Goal: Understand process/instructions: Learn about a topic

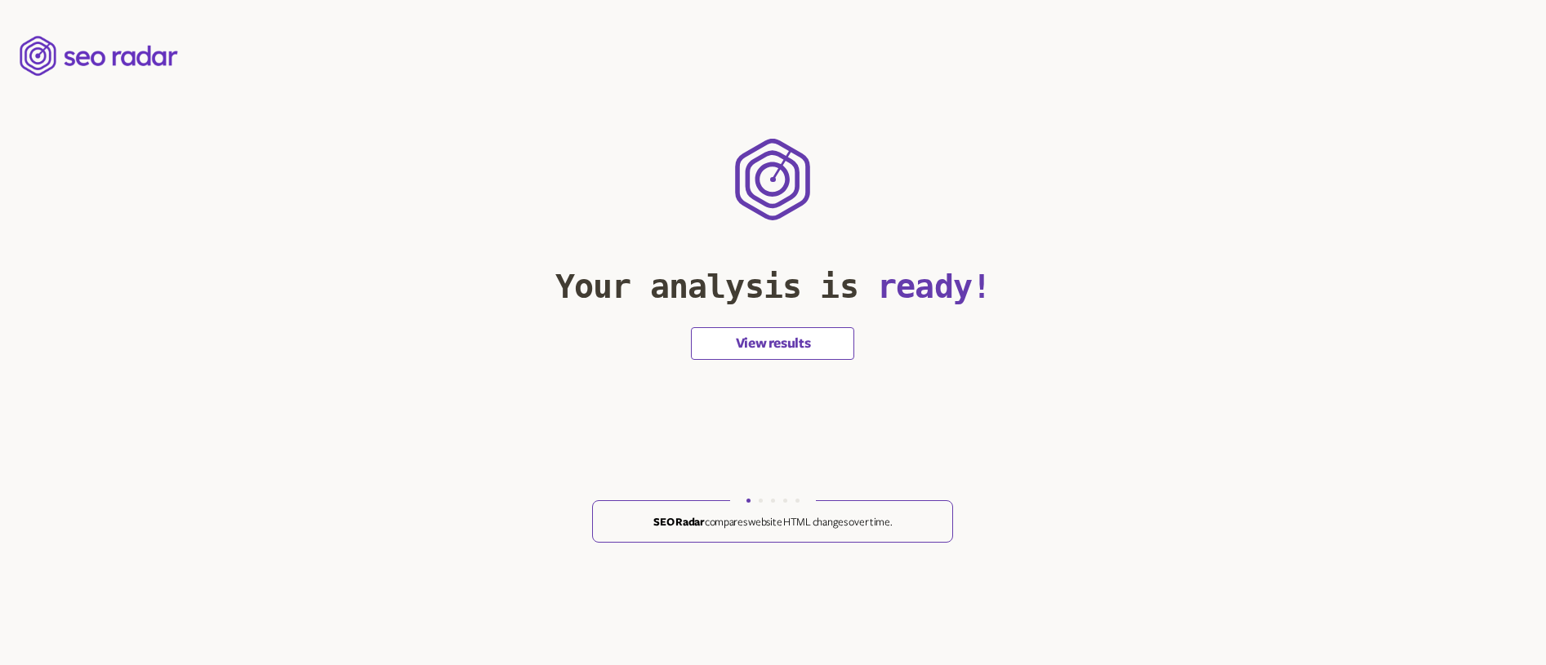
click at [796, 345] on button "View results" at bounding box center [772, 343] width 163 height 33
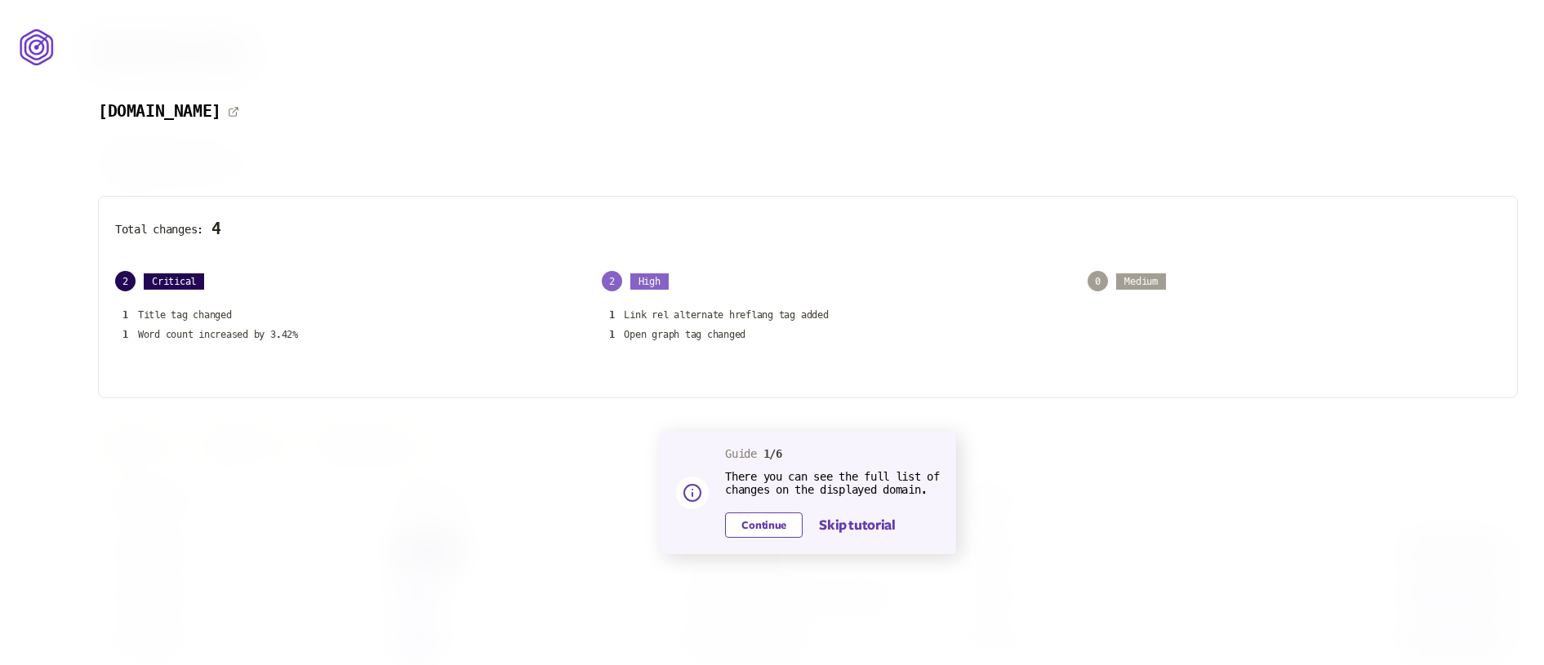
click at [769, 533] on button "Continue" at bounding box center [764, 525] width 78 height 25
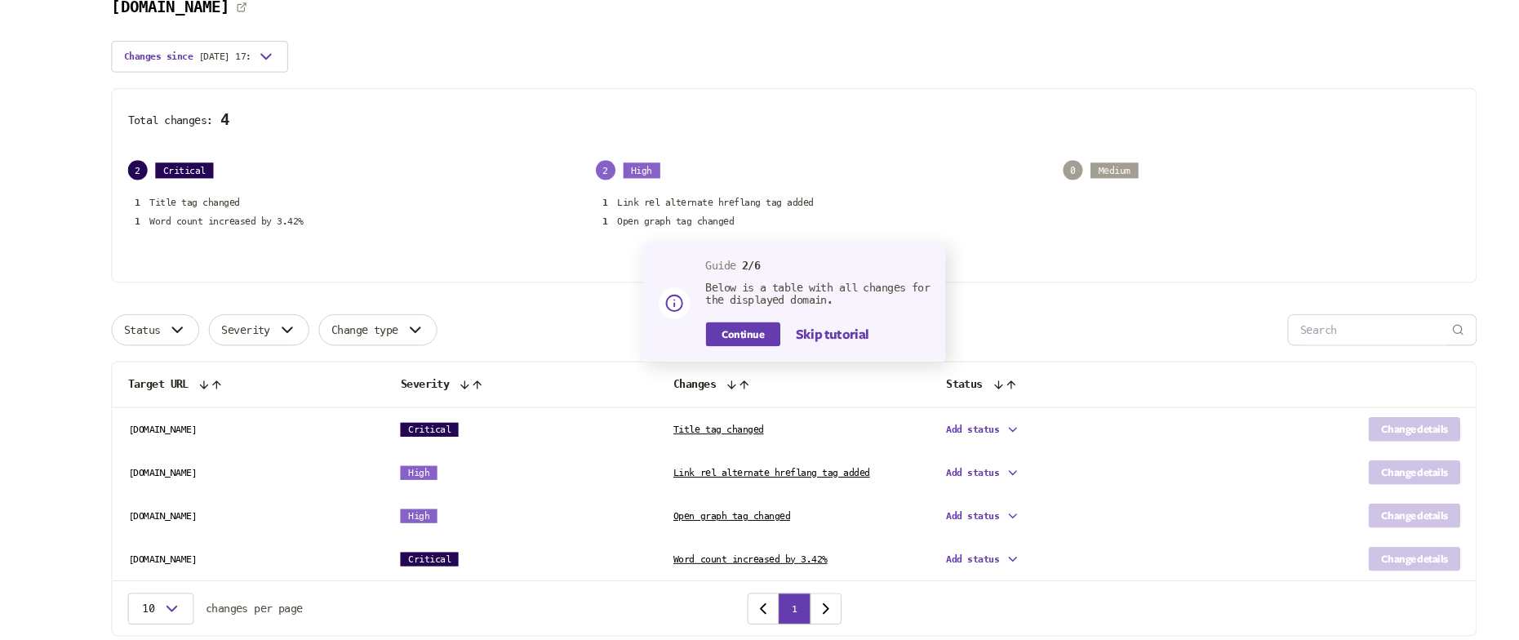
scroll to position [166, 0]
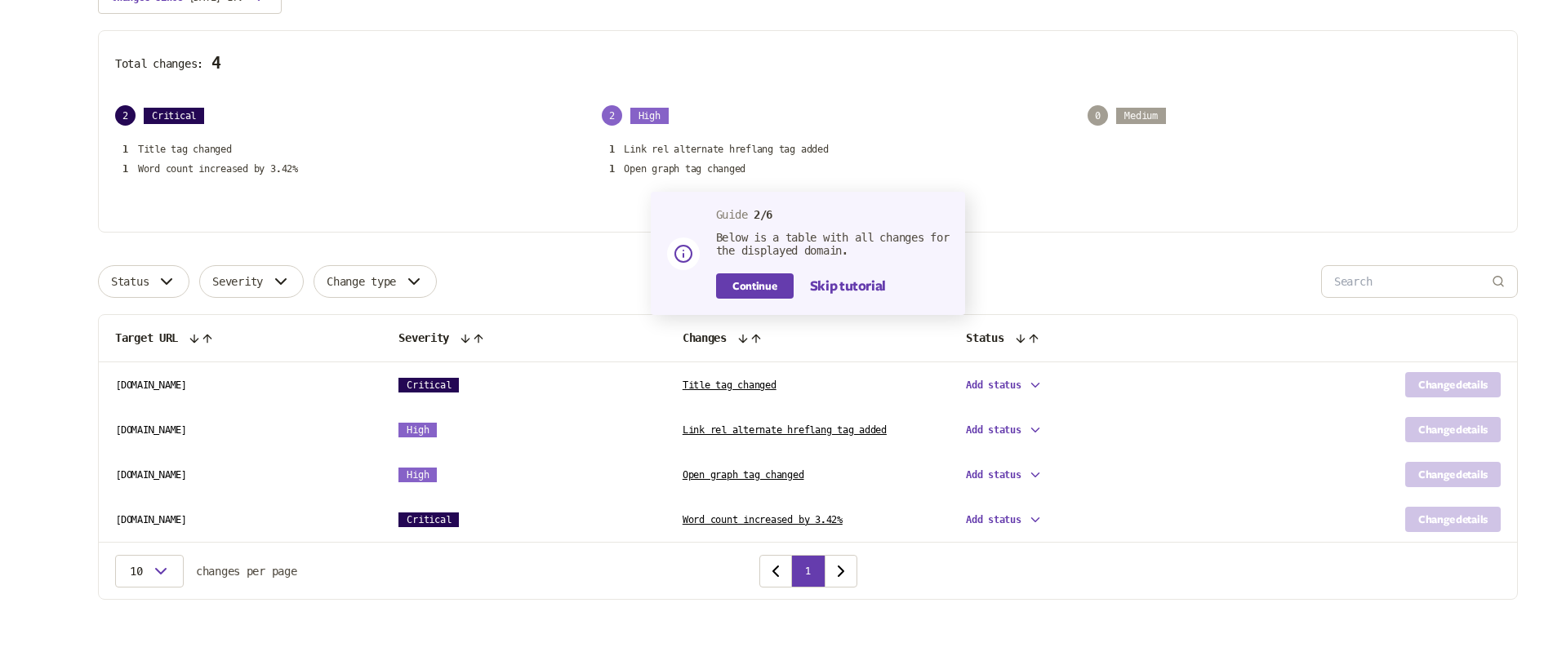
click at [1035, 383] on td "Add status" at bounding box center [1091, 386] width 283 height 46
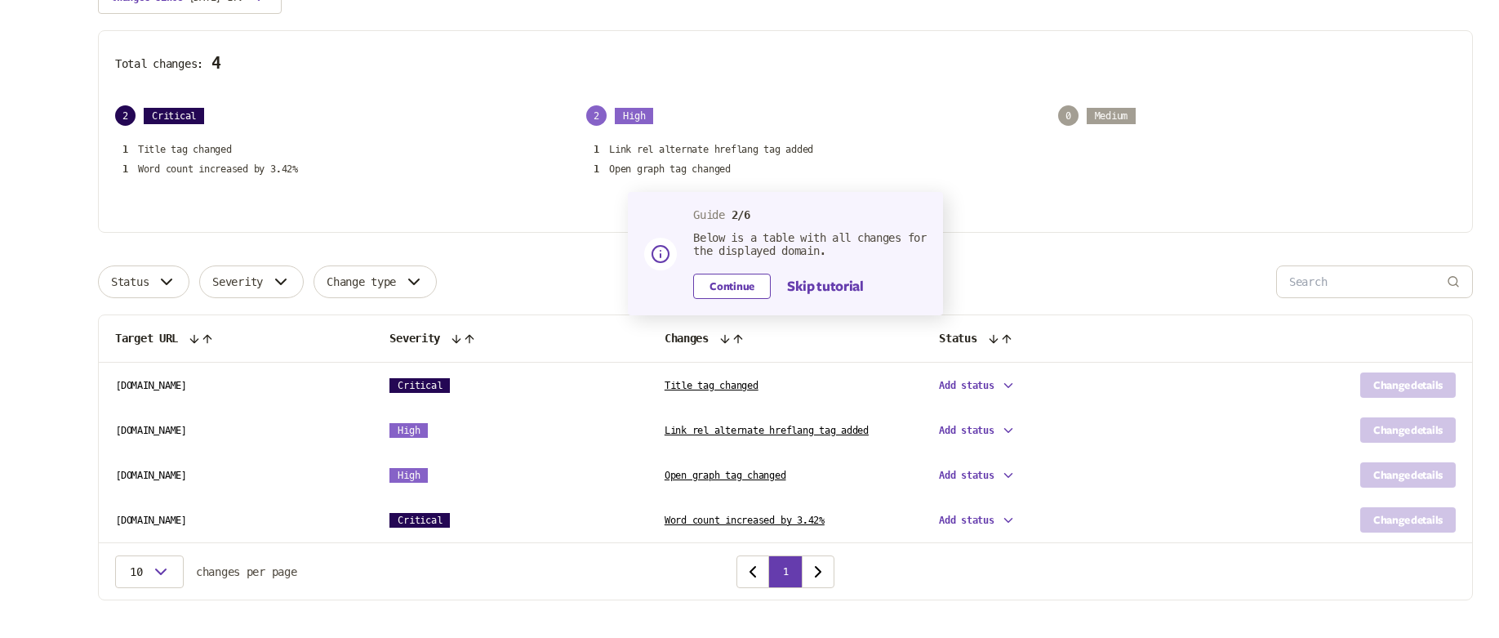
click at [715, 285] on button "Continue" at bounding box center [732, 286] width 78 height 25
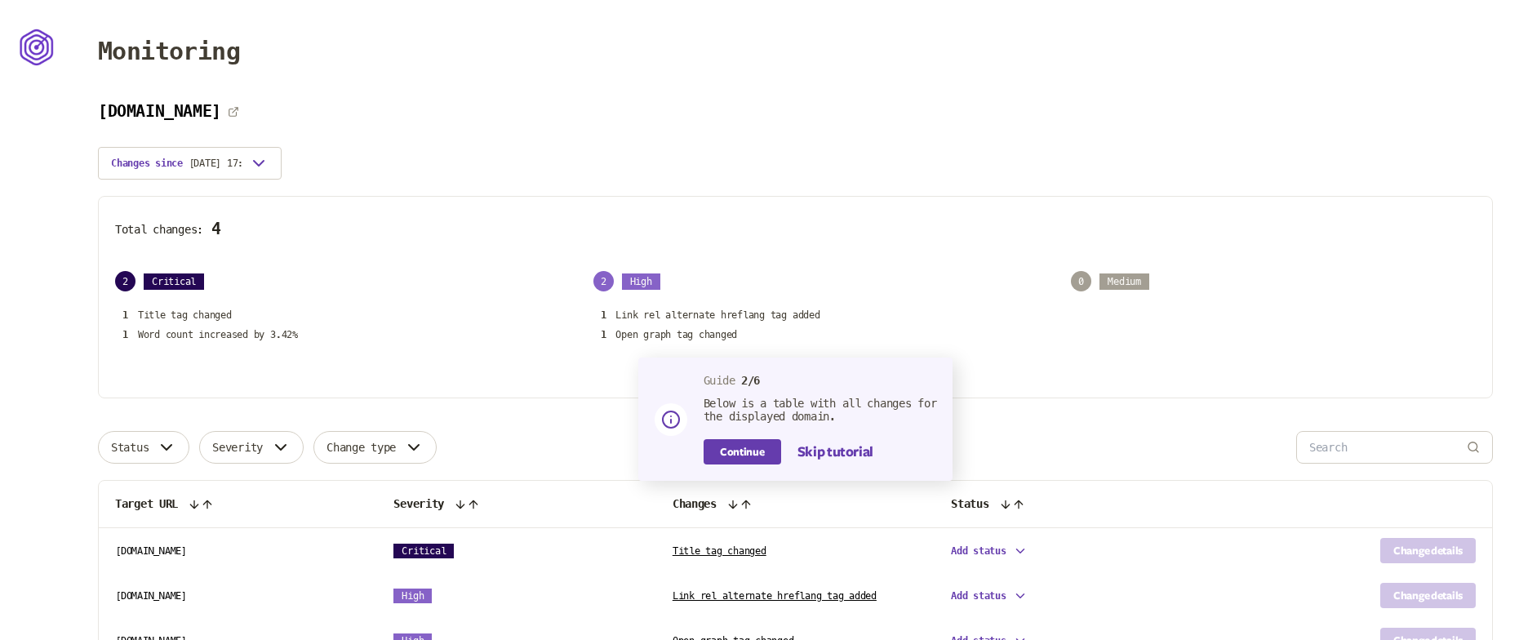
click at [260, 161] on div "[DOMAIN_NAME] Changes since [DATE] 17:33 Total changes: 4 2 Critical 1 Title ta…" at bounding box center [795, 434] width 1395 height 664
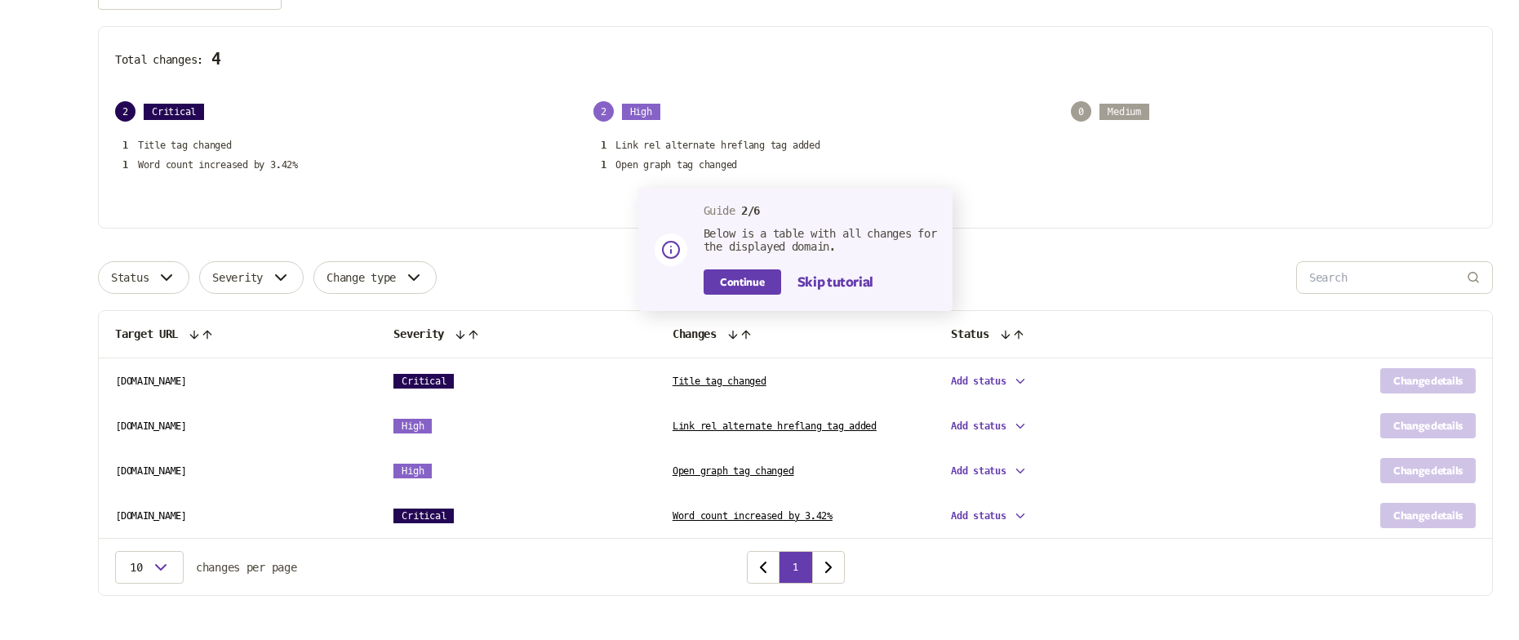
scroll to position [191, 0]
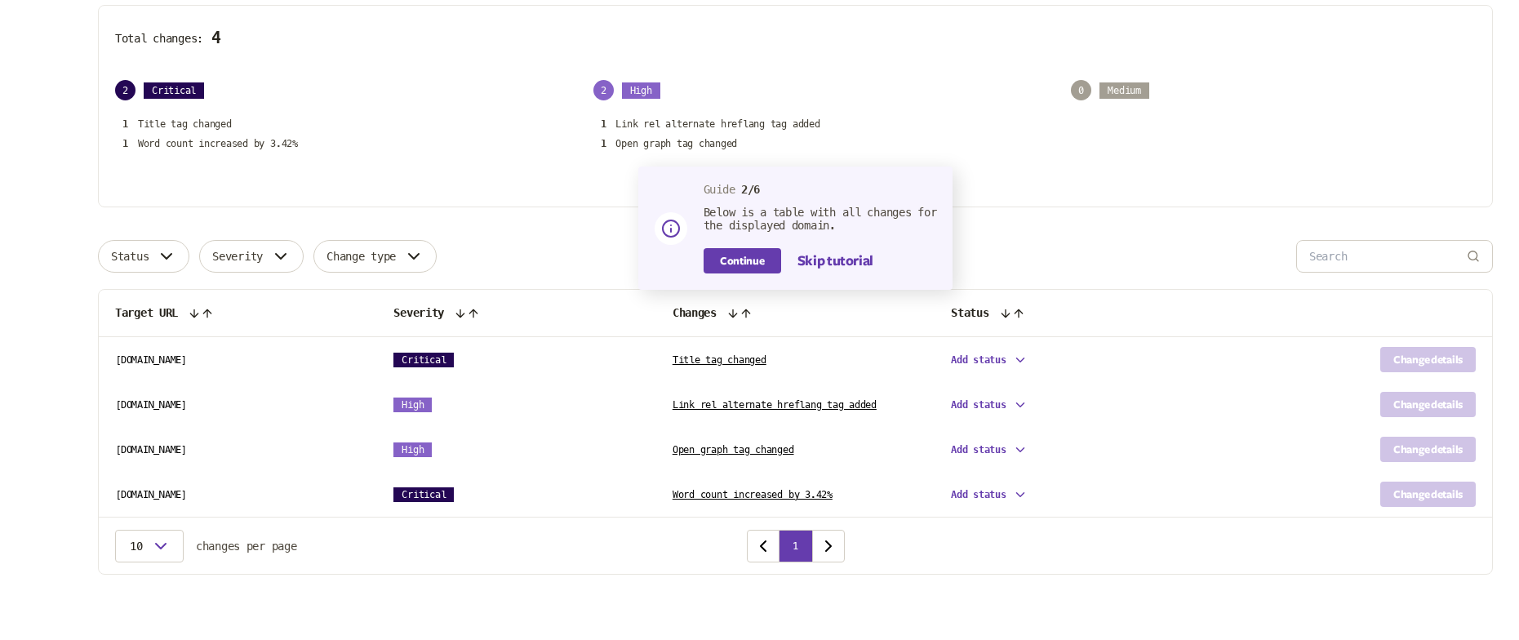
click at [1023, 355] on body "Monitoring [DOMAIN_NAME] Changes since [DATE] 17:33 Total changes: 4 2 Critical…" at bounding box center [759, 224] width 1519 height 831
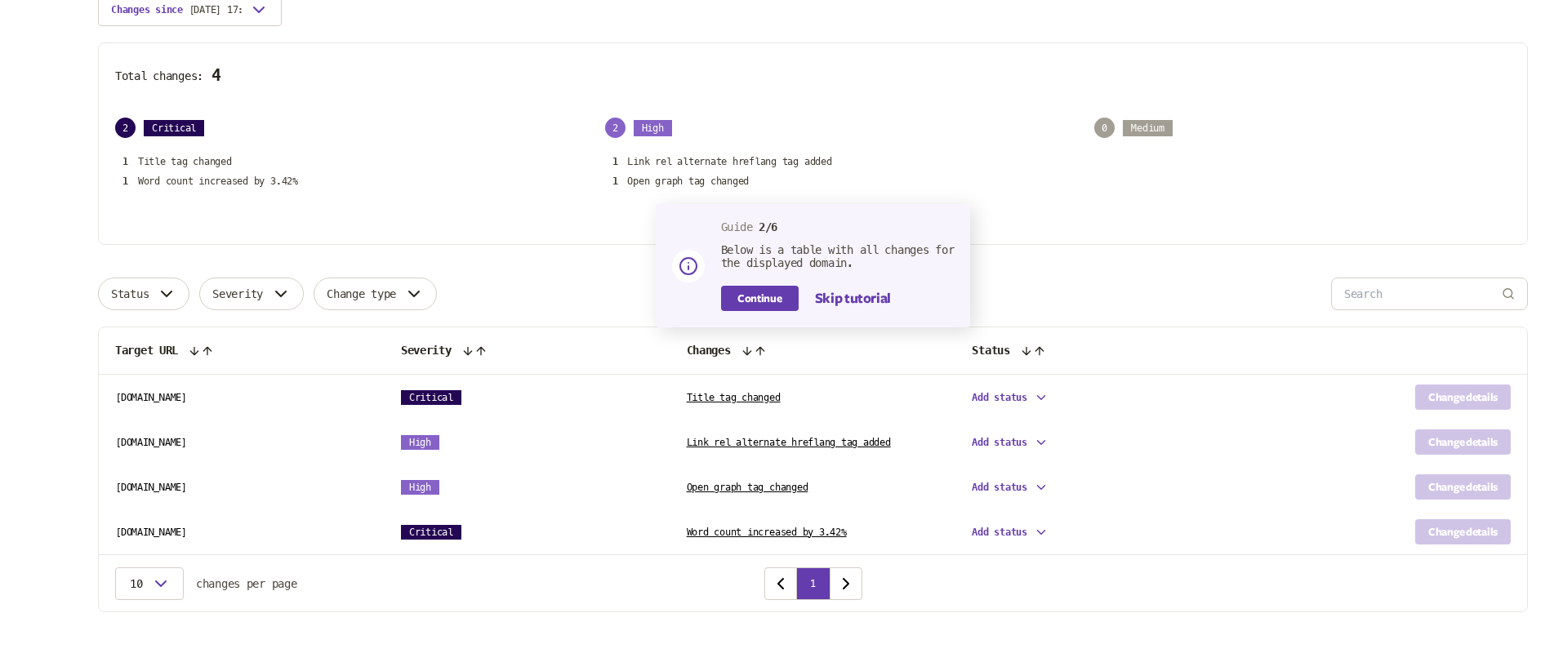
scroll to position [160, 0]
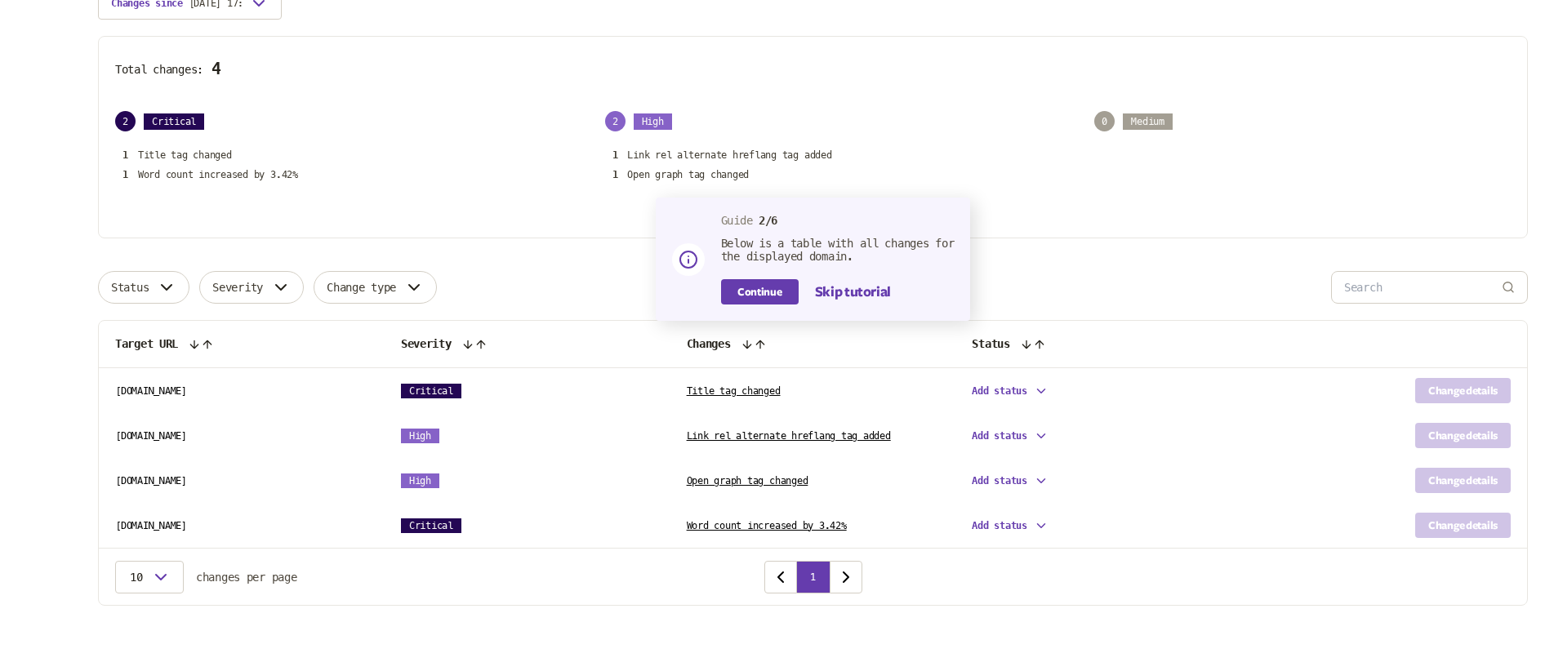
click at [176, 587] on div "Target URL Severity Changes Status [DOMAIN_NAME] Critical Title tag changed Add…" at bounding box center [813, 463] width 1430 height 286
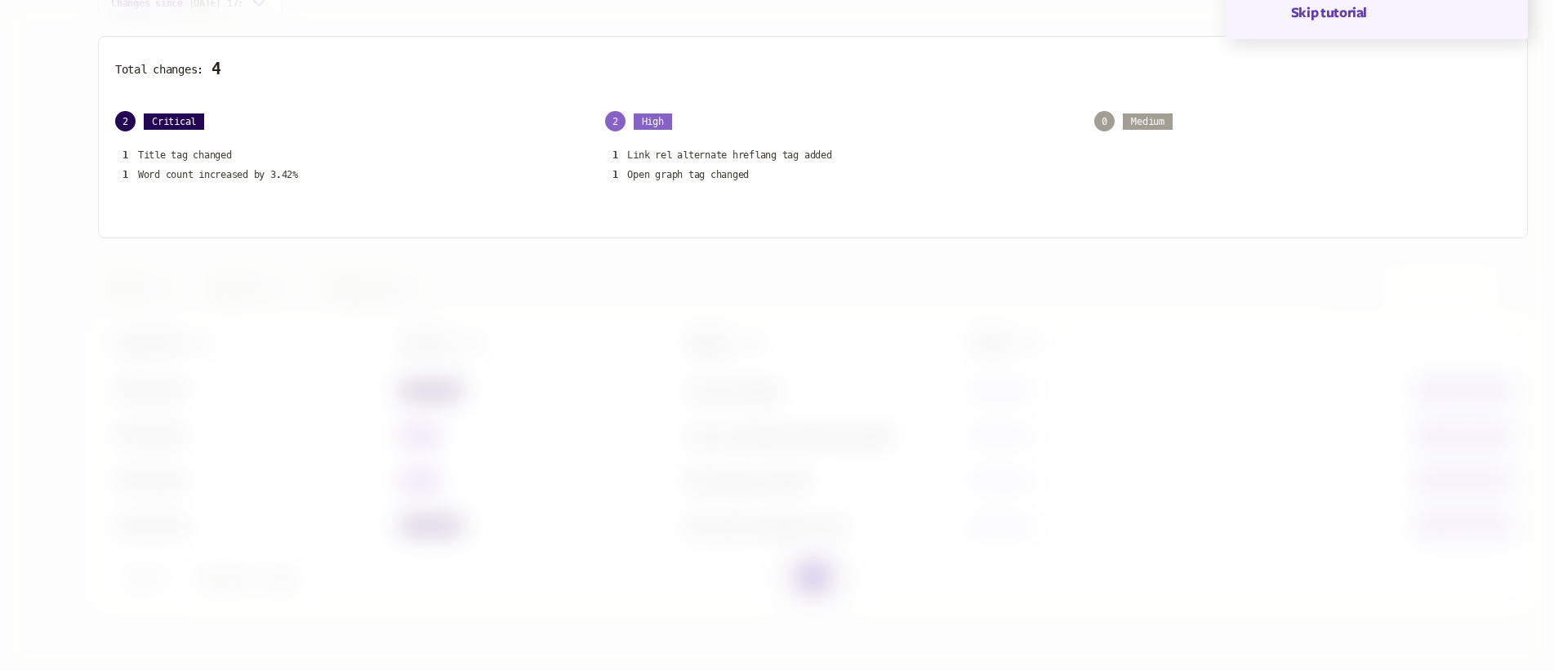
click at [167, 586] on div at bounding box center [777, 335] width 1554 height 671
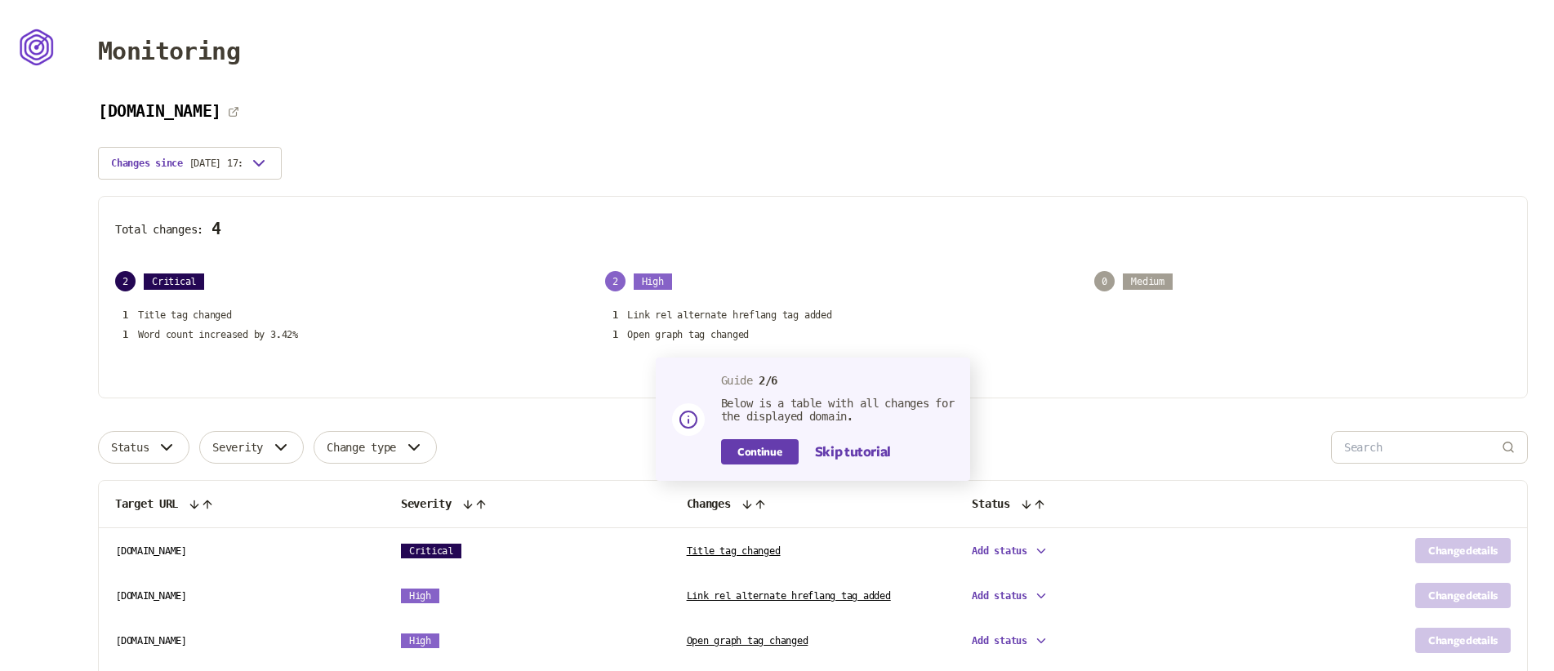
click at [39, 42] on icon at bounding box center [37, 47] width 34 height 42
